Goal: Ask a question

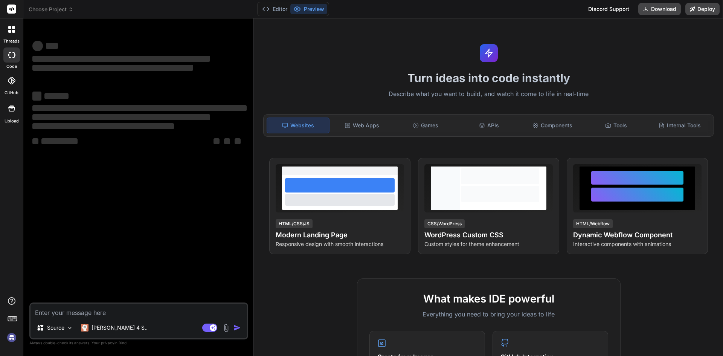
click at [102, 312] on textarea at bounding box center [138, 310] width 216 height 14
type textarea "The user is ablee to download driver list pdf in the driver page."
type textarea "x"
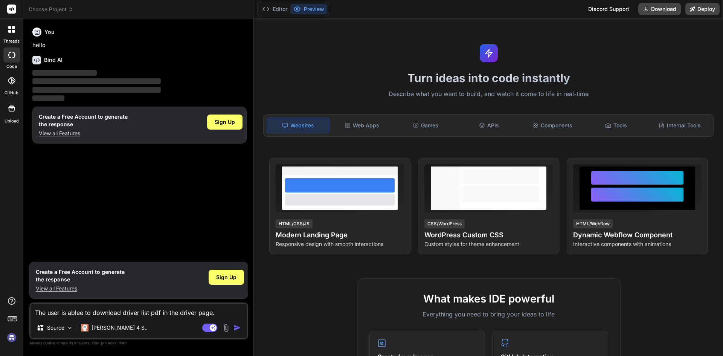
type textarea "The user is ablee to download driver list pdf in the driver page."
type textarea "x"
type textarea "The user is ablee to download driver list pdf in the driver page. c"
type textarea "x"
type textarea "The user is ablee to download driver list pdf in the driver page. co"
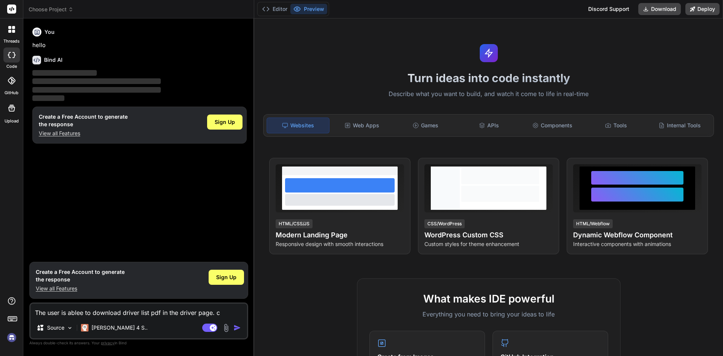
type textarea "x"
type textarea "The user is ablee to download driver list pdf in the driver page. cor"
type textarea "x"
type textarea "The user is ablee to download driver list pdf in the driver page. corr"
type textarea "x"
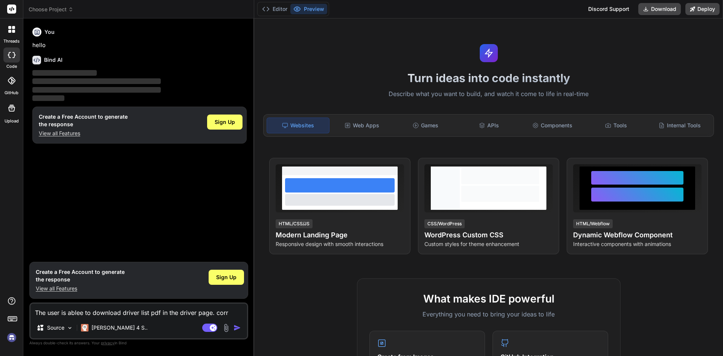
type textarea "The user is ablee to download driver list pdf in the driver page. corre"
type textarea "x"
type textarea "The user is ablee to download driver list pdf in the driver page. correc"
type textarea "x"
type textarea "The user is ablee to download driver list pdf in the driver page. correct"
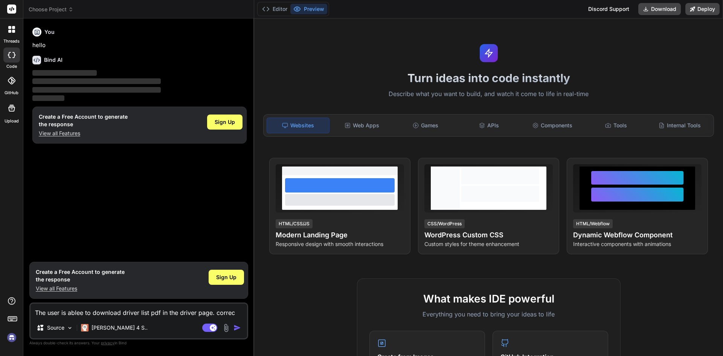
type textarea "x"
type textarea "The user is ablee to download driver list pdf in the driver page. correct"
type textarea "x"
type textarea "The user is ablee to download driver list pdf in the driver page. correct g"
type textarea "x"
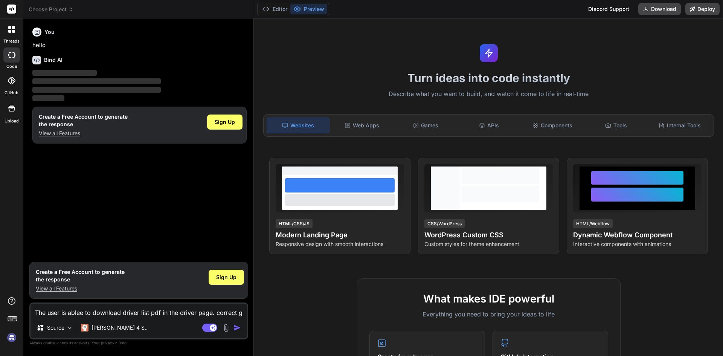
type textarea "The user is ablee to download driver list pdf in the driver page. correct gr"
type textarea "x"
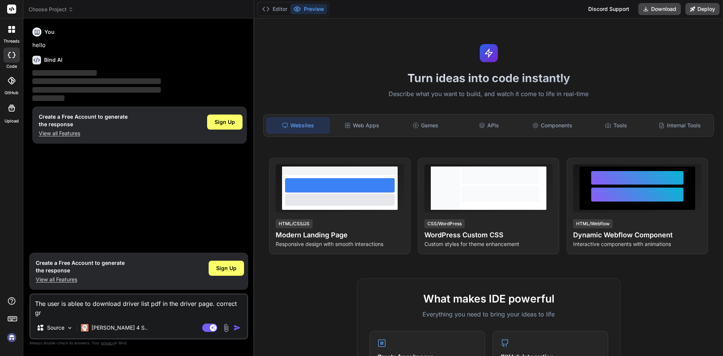
type textarea "The user is ablee to download driver list pdf in the driver page. correct gra"
type textarea "x"
type textarea "The user is ablee to download driver list pdf in the driver page. correct gram"
type textarea "x"
type textarea "The user is ablee to download driver list pdf in the driver page. correct gramm"
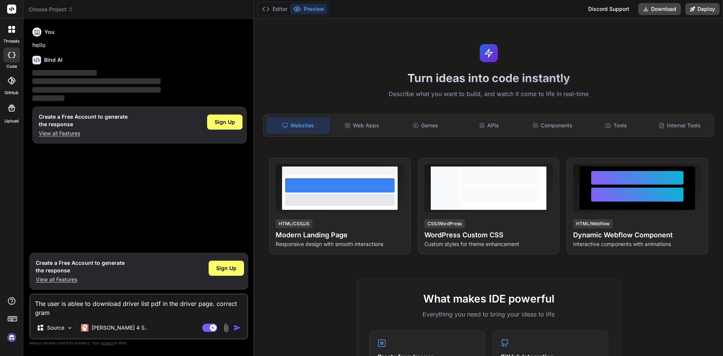
type textarea "x"
type textarea "The user is ablee to download driver list pdf in the driver page. correct gramma"
type textarea "x"
type textarea "The user is ablee to download driver list pdf in the driver page. correct gramm…"
type textarea "x"
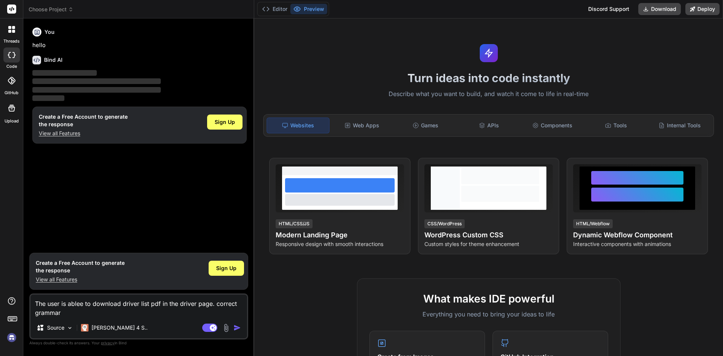
type textarea "The user is ablee to download driver list pdf in the driver page. correct gramm…"
type textarea "x"
type textarea "The user is ablee to download driver list pdf in the driver page. correct gramm…"
type textarea "x"
type textarea "The user is ablee to download driver list pdf in the driver page. correct gramm…"
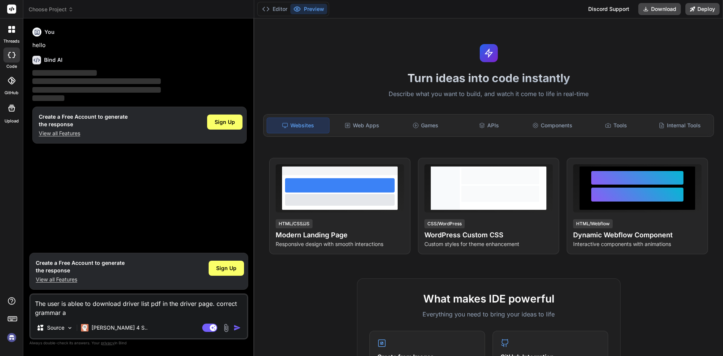
type textarea "x"
type textarea "The user is ablee to download driver list pdf in the driver page. correct gramm…"
type textarea "x"
type textarea "The user is ablee to download driver list pdf in the driver page. correct gramm…"
type textarea "x"
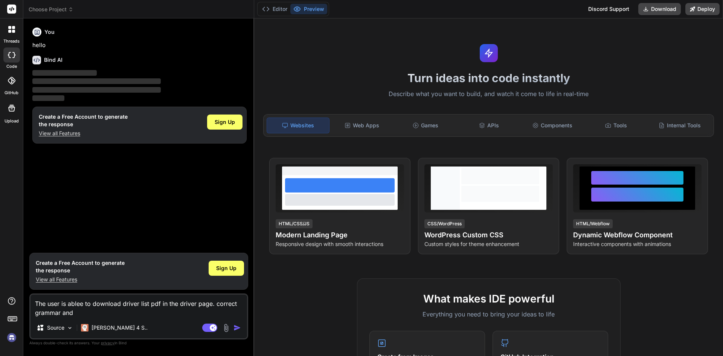
type textarea "The user is ablee to download driver list pdf in the driver page. correct gramm…"
type textarea "x"
type textarea "The user is ablee to download driver list pdf in the driver page. correct gramm…"
type textarea "x"
type textarea "The user is ablee to download driver list pdf in the driver page. correct gramm…"
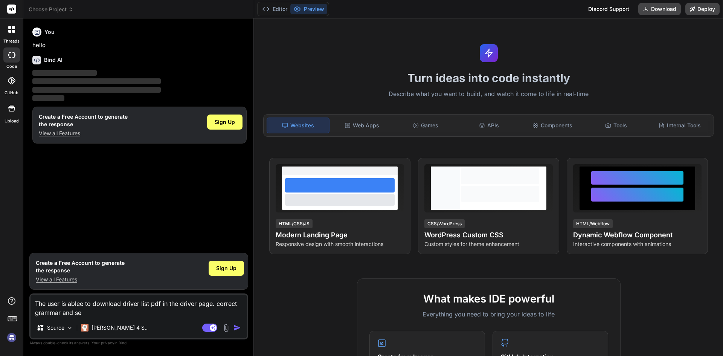
type textarea "x"
type textarea "The user is ablee to download driver list pdf in the driver page. correct gramm…"
type textarea "x"
type textarea "The user is ablee to download driver list pdf in the driver page. correct gramm…"
type textarea "x"
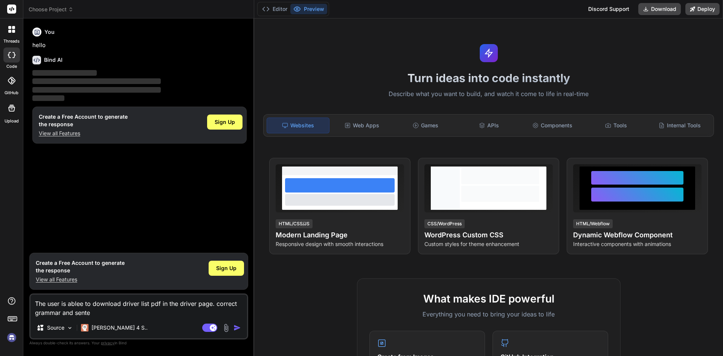
type textarea "The user is ablee to download driver list pdf in the driver page. correct gramm…"
type textarea "x"
type textarea "The user is ablee to download driver list pdf in the driver page. correct gramm…"
type textarea "x"
type textarea "The user is ablee to download driver list pdf in the driver page. correct gramm…"
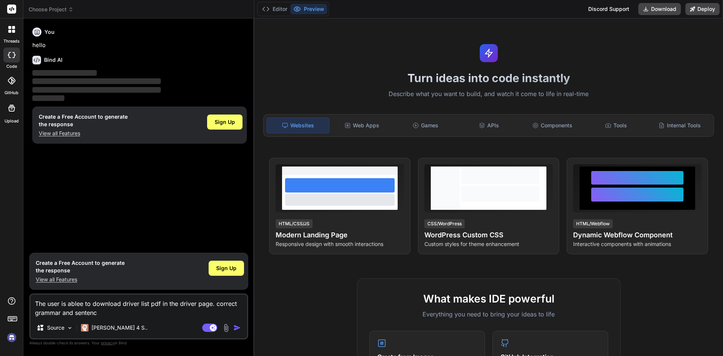
type textarea "x"
type textarea "The user is ablee to download driver list pdf in the driver page. correct gramm…"
click at [238, 328] on img "button" at bounding box center [237, 328] width 8 height 8
click at [255, 56] on div "Turn ideas into code instantly Describe what you want to build, and watch it co…" at bounding box center [488, 186] width 469 height 337
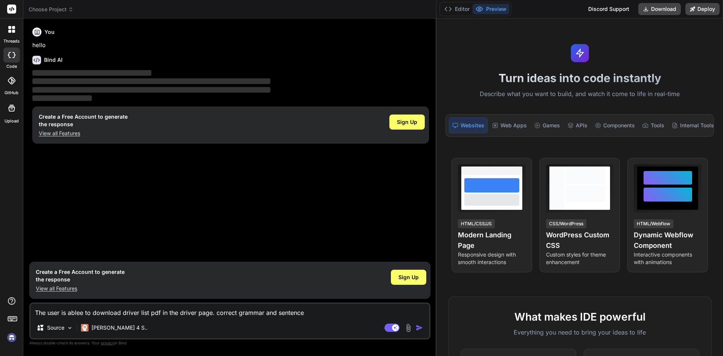
type textarea "x"
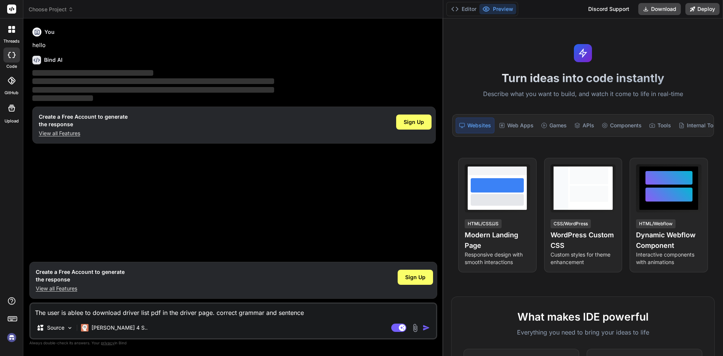
drag, startPoint x: 253, startPoint y: 56, endPoint x: 439, endPoint y: 65, distance: 185.4
click at [439, 65] on div "Bind AI Web Search Created with Pixso. Code Generator You hello Bind AI ‌ ‌ ‌ ‌…" at bounding box center [233, 186] width 420 height 337
